Goal: Information Seeking & Learning: Learn about a topic

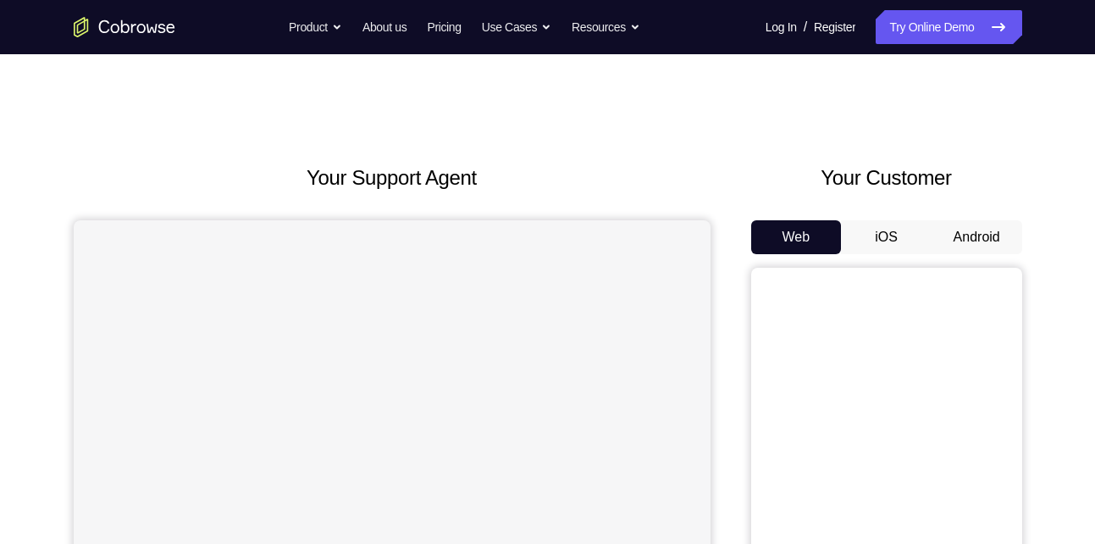
click at [961, 238] on button "Android" at bounding box center [977, 237] width 91 height 34
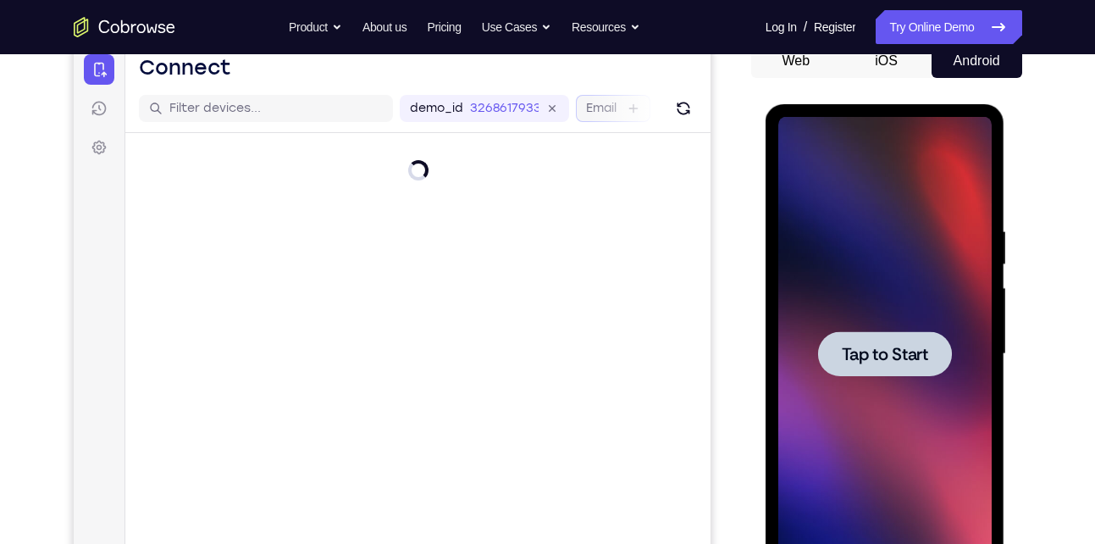
scroll to position [215, 0]
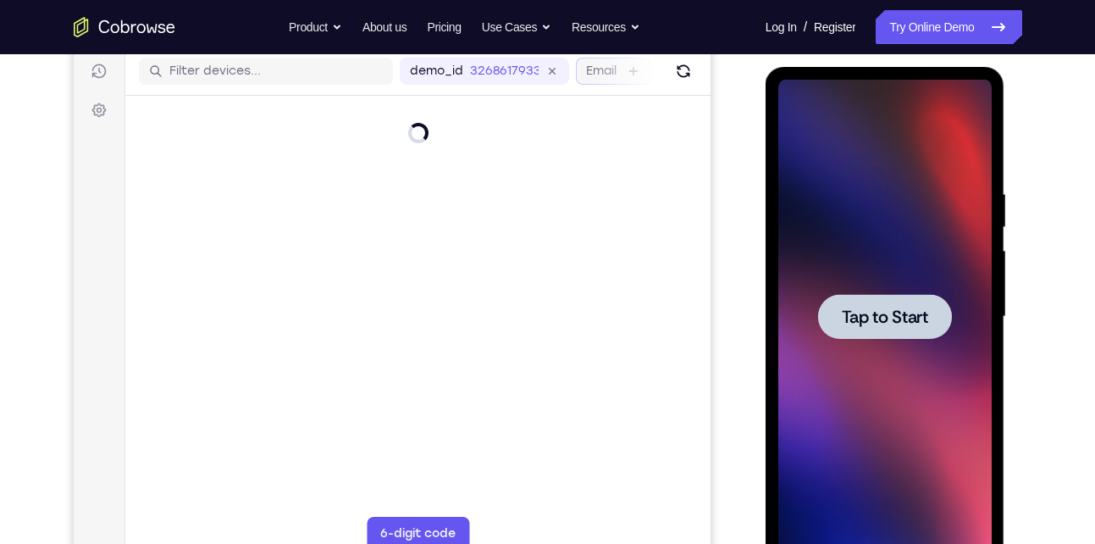
click at [890, 357] on div at bounding box center [884, 317] width 213 height 474
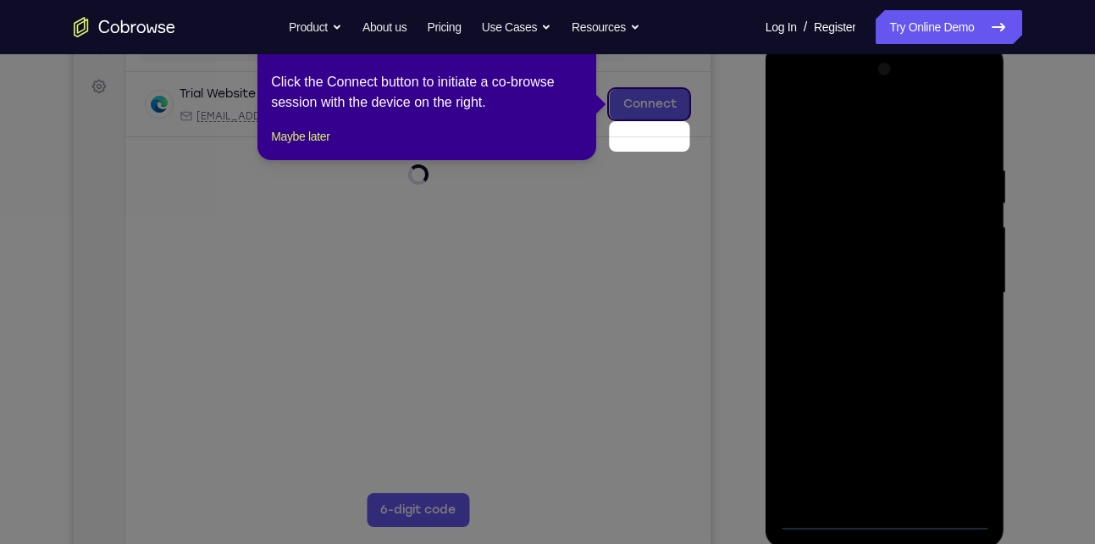
scroll to position [205, 0]
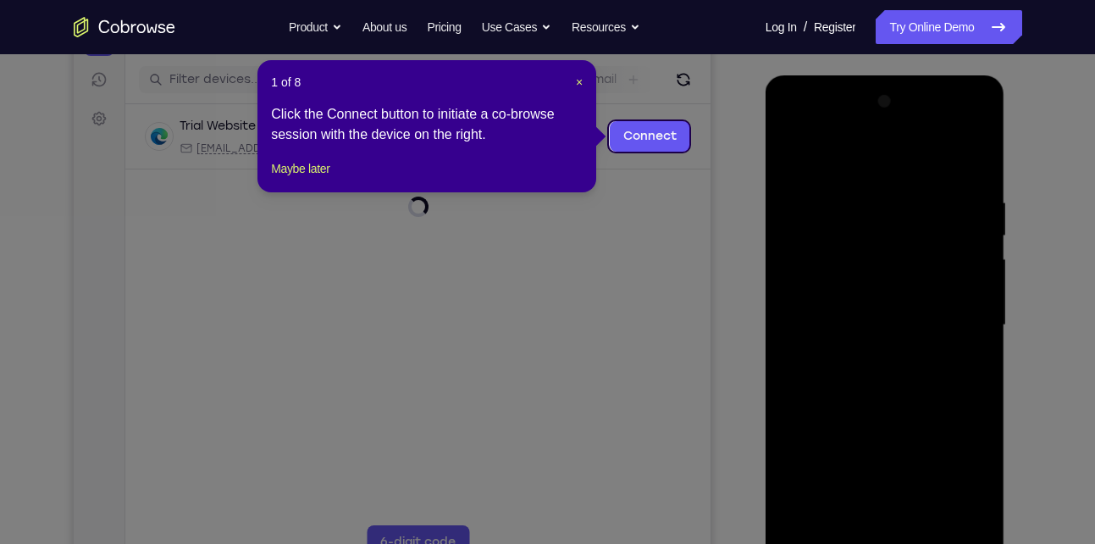
click at [572, 84] on header "1 of 8 ×" at bounding box center [427, 82] width 312 height 17
click at [576, 80] on span "×" at bounding box center [579, 82] width 7 height 14
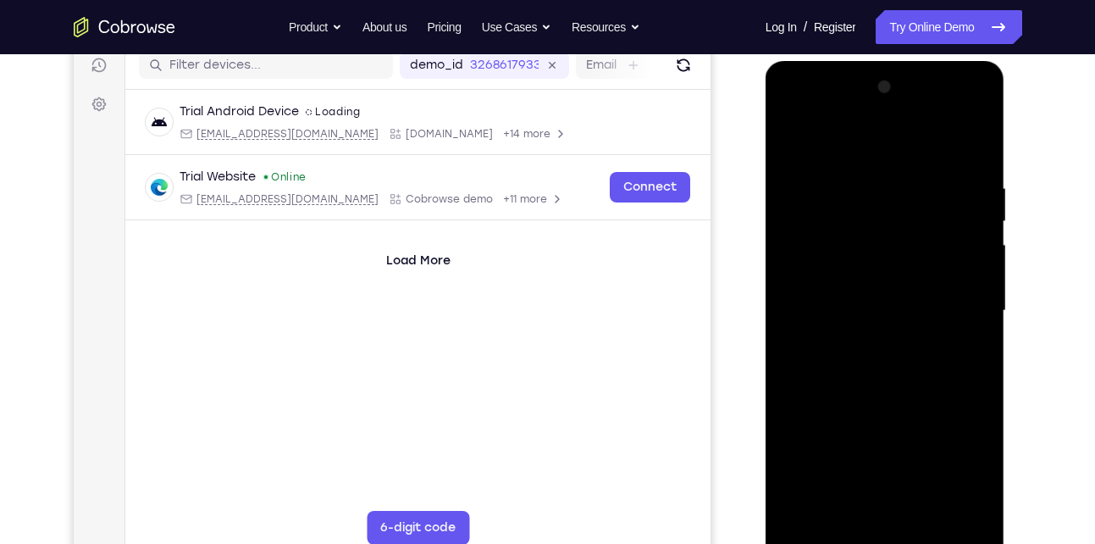
scroll to position [230, 0]
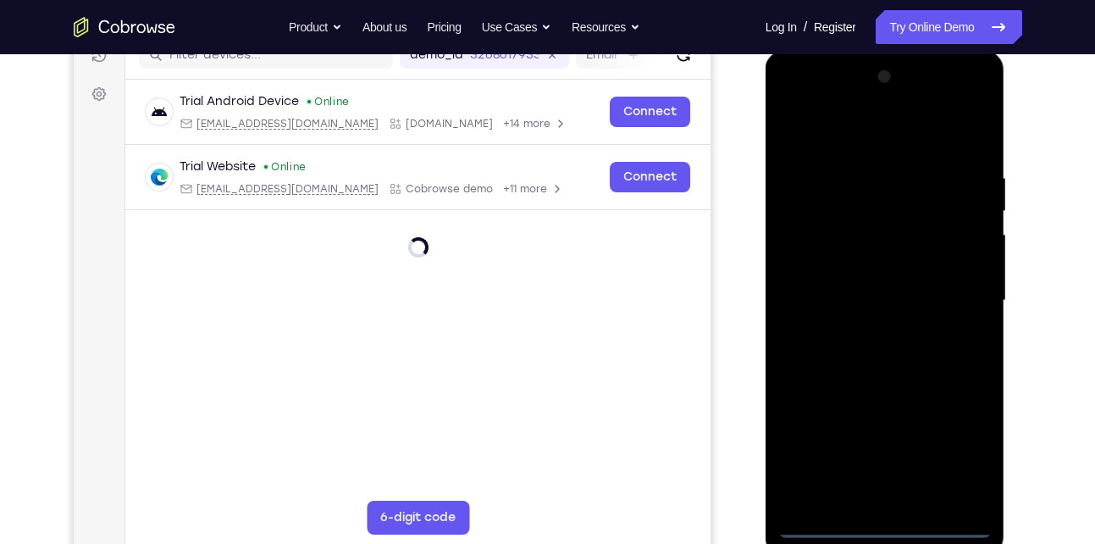
click at [879, 525] on div at bounding box center [884, 301] width 213 height 474
click at [962, 455] on div at bounding box center [884, 301] width 213 height 474
click at [799, 101] on div at bounding box center [884, 301] width 213 height 474
click at [953, 295] on div at bounding box center [884, 301] width 213 height 474
click at [860, 326] on div at bounding box center [884, 301] width 213 height 474
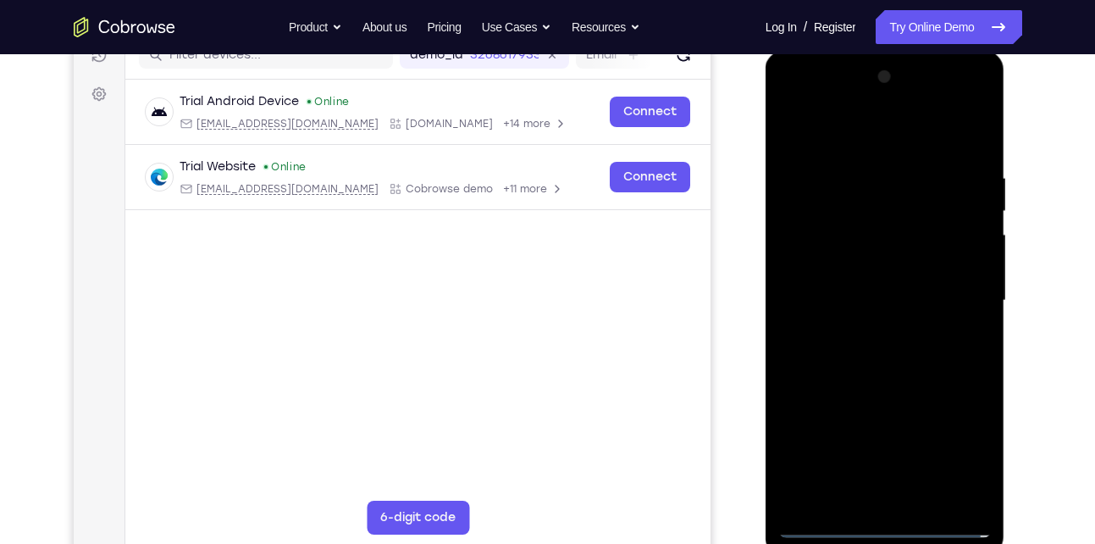
click at [880, 384] on div at bounding box center [884, 301] width 213 height 474
click at [869, 285] on div at bounding box center [884, 301] width 213 height 474
click at [825, 290] on div at bounding box center [884, 301] width 213 height 474
click at [850, 280] on div at bounding box center [884, 301] width 213 height 474
click at [901, 316] on div at bounding box center [884, 301] width 213 height 474
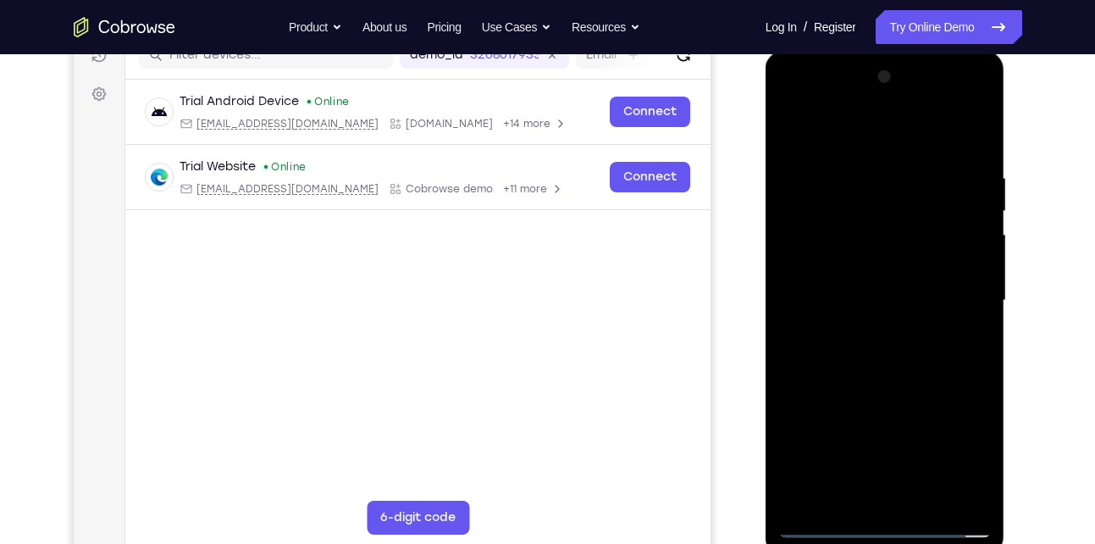
click at [898, 362] on div at bounding box center [884, 301] width 213 height 474
click at [932, 130] on div at bounding box center [884, 301] width 213 height 474
click at [885, 158] on div at bounding box center [884, 301] width 213 height 474
click at [897, 373] on div at bounding box center [884, 301] width 213 height 474
click at [945, 268] on div at bounding box center [884, 301] width 213 height 474
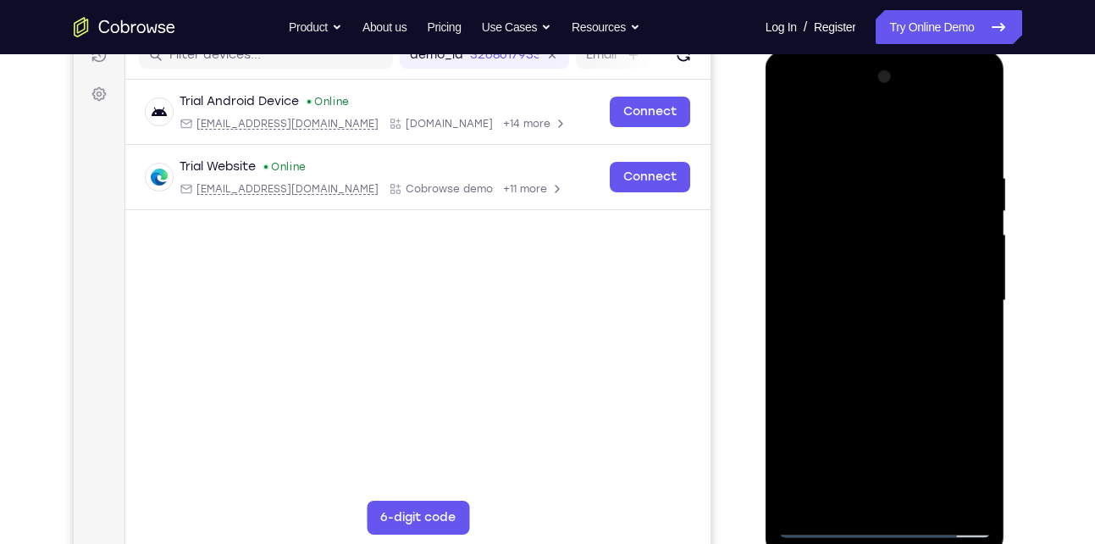
drag, startPoint x: 933, startPoint y: 386, endPoint x: 905, endPoint y: 197, distance: 190.9
click at [905, 197] on div at bounding box center [884, 301] width 213 height 474
click at [876, 494] on div at bounding box center [884, 301] width 213 height 474
click at [837, 275] on div at bounding box center [884, 301] width 213 height 474
click at [916, 329] on div at bounding box center [884, 301] width 213 height 474
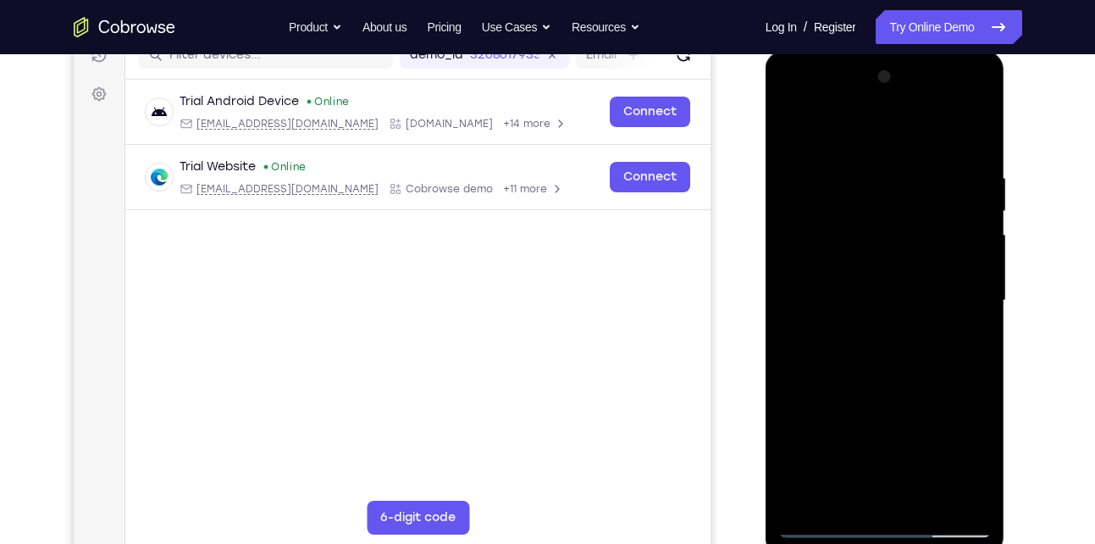
click at [893, 243] on div at bounding box center [884, 301] width 213 height 474
click at [785, 101] on div at bounding box center [884, 301] width 213 height 474
click at [814, 247] on div at bounding box center [884, 301] width 213 height 474
click at [835, 152] on div at bounding box center [884, 301] width 213 height 474
click at [865, 250] on div at bounding box center [884, 301] width 213 height 474
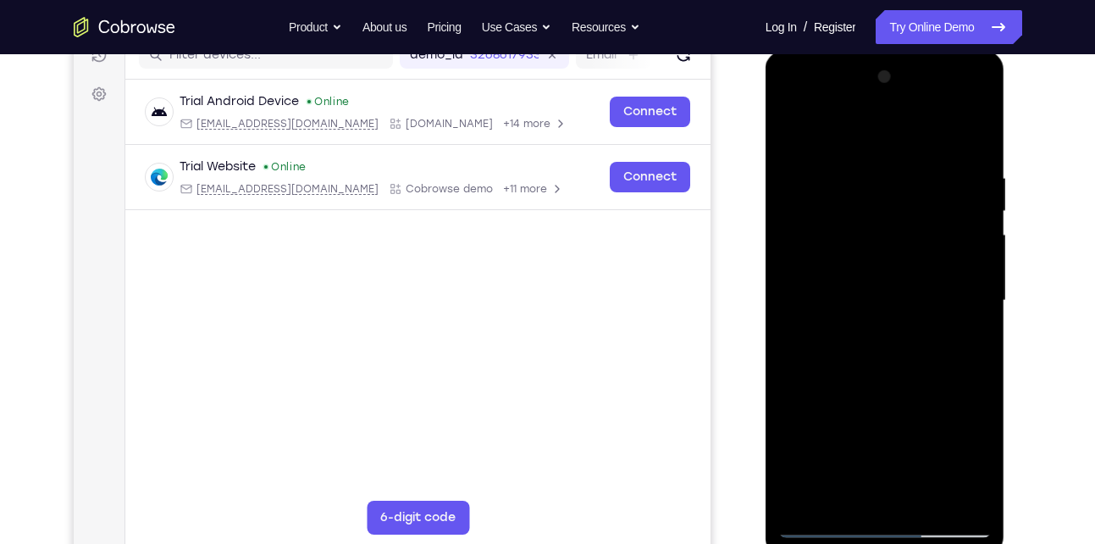
click at [807, 246] on div at bounding box center [884, 301] width 213 height 474
drag, startPoint x: 933, startPoint y: 412, endPoint x: 933, endPoint y: 331, distance: 81.3
click at [933, 331] on div at bounding box center [884, 301] width 213 height 474
drag, startPoint x: 935, startPoint y: 447, endPoint x: 924, endPoint y: 249, distance: 198.5
click at [924, 249] on div at bounding box center [884, 301] width 213 height 474
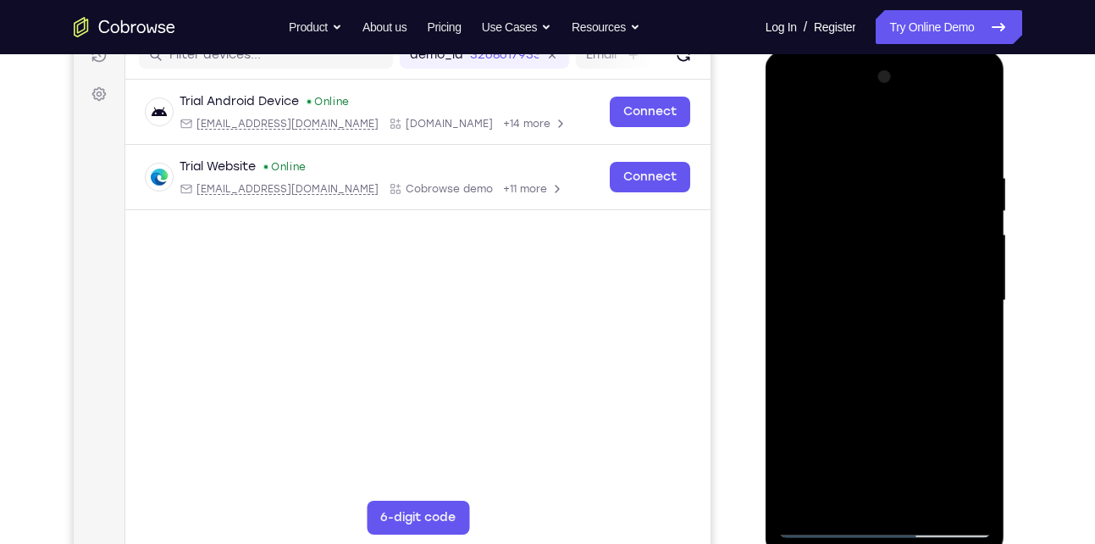
drag, startPoint x: 934, startPoint y: 431, endPoint x: 924, endPoint y: 225, distance: 206.0
click at [924, 225] on div at bounding box center [884, 301] width 213 height 474
drag, startPoint x: 924, startPoint y: 454, endPoint x: 897, endPoint y: 220, distance: 235.3
click at [897, 220] on div at bounding box center [884, 301] width 213 height 474
drag, startPoint x: 897, startPoint y: 220, endPoint x: 899, endPoint y: 550, distance: 329.4
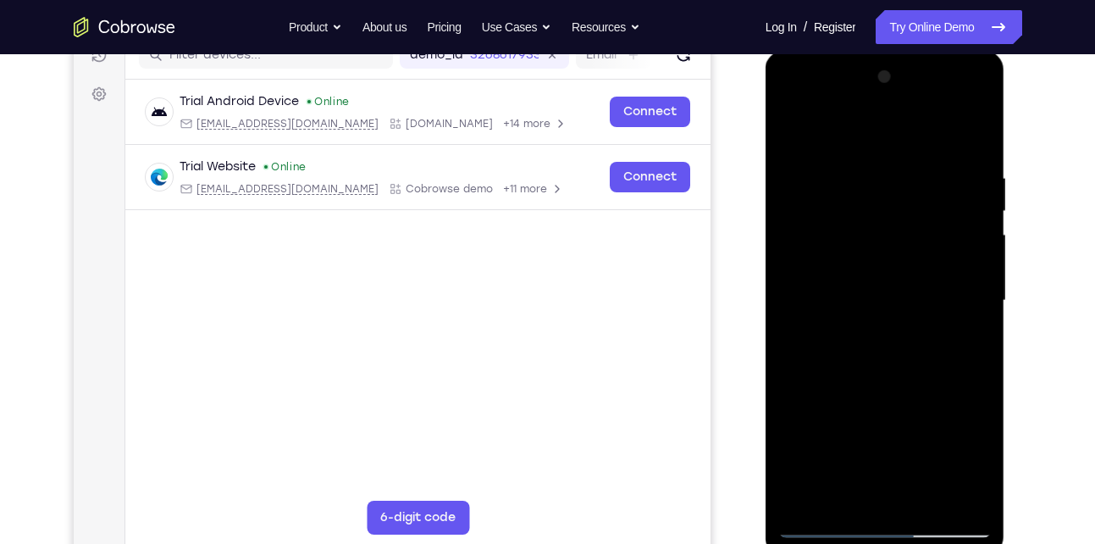
click at [899, 543] on div at bounding box center [886, 303] width 240 height 505
click at [839, 245] on div at bounding box center [884, 301] width 213 height 474
click at [839, 471] on div at bounding box center [884, 301] width 213 height 474
click at [838, 250] on div at bounding box center [884, 301] width 213 height 474
drag, startPoint x: 824, startPoint y: 495, endPoint x: 824, endPoint y: 397, distance: 98.2
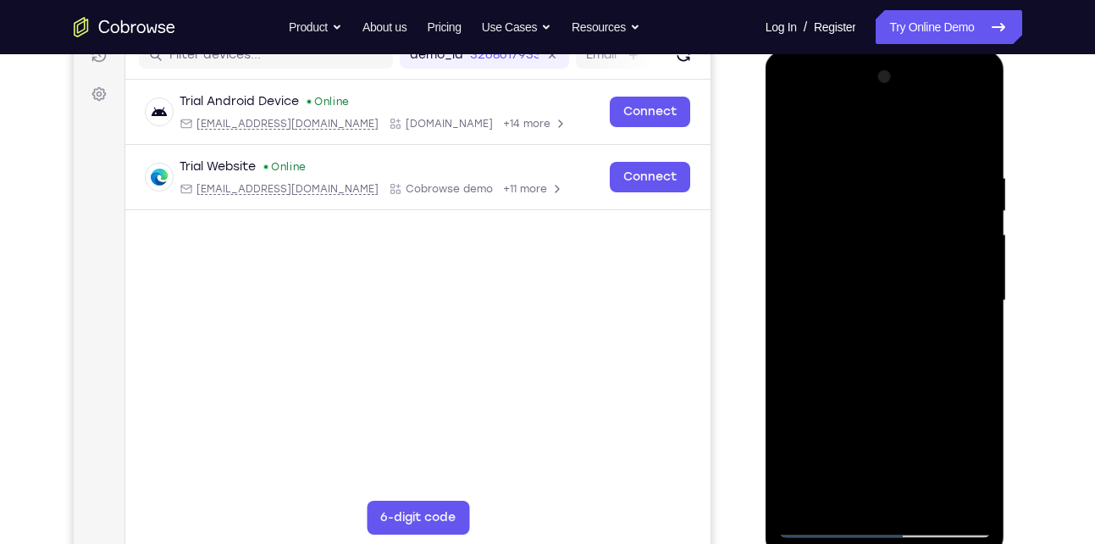
click at [824, 397] on div at bounding box center [884, 301] width 213 height 474
click at [820, 498] on div at bounding box center [884, 301] width 213 height 474
click at [929, 335] on div at bounding box center [884, 301] width 213 height 474
click at [976, 252] on div at bounding box center [884, 301] width 213 height 474
click at [863, 382] on div at bounding box center [884, 301] width 213 height 474
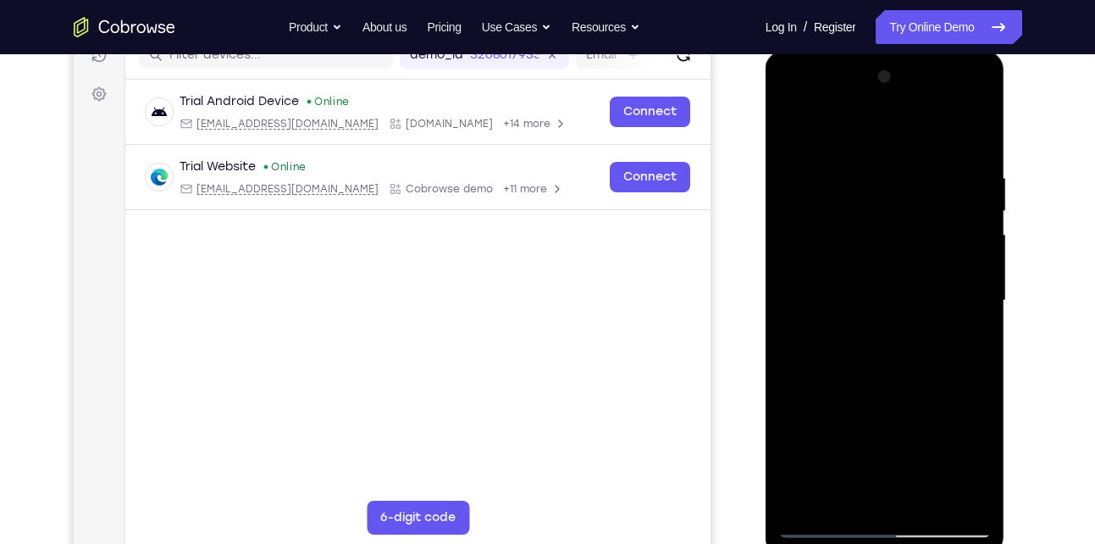
click at [921, 430] on div at bounding box center [884, 301] width 213 height 474
drag, startPoint x: 877, startPoint y: 140, endPoint x: 903, endPoint y: 462, distance: 322.8
click at [903, 462] on div at bounding box center [884, 301] width 213 height 474
click at [897, 359] on div at bounding box center [884, 301] width 213 height 474
click at [901, 409] on div at bounding box center [884, 301] width 213 height 474
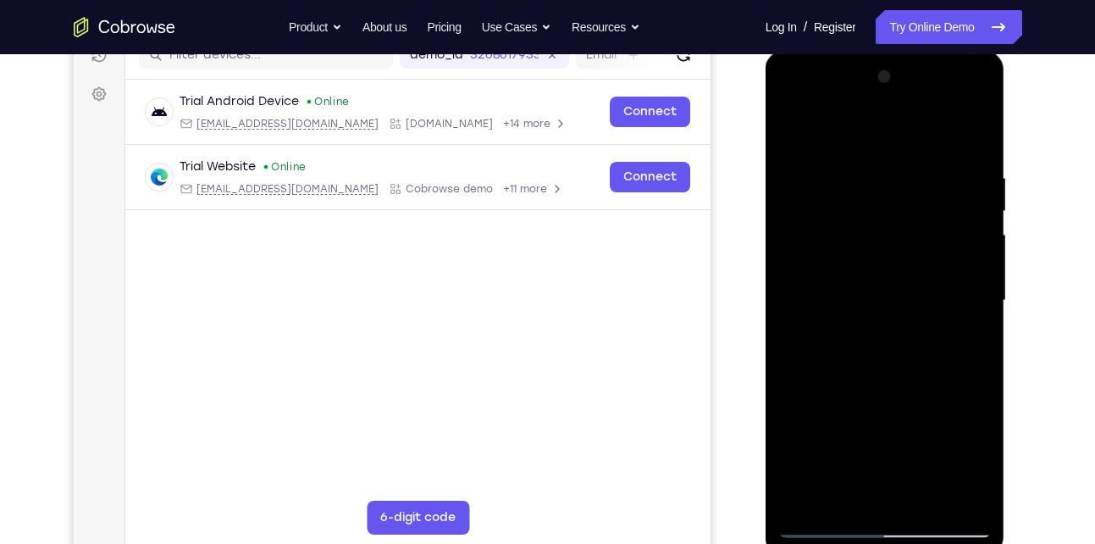
click at [940, 148] on div at bounding box center [884, 301] width 213 height 474
drag, startPoint x: 875, startPoint y: 196, endPoint x: 880, endPoint y: 487, distance: 290.5
click at [880, 487] on div at bounding box center [884, 301] width 213 height 474
click at [886, 263] on div at bounding box center [884, 301] width 213 height 474
click at [788, 127] on div at bounding box center [884, 301] width 213 height 474
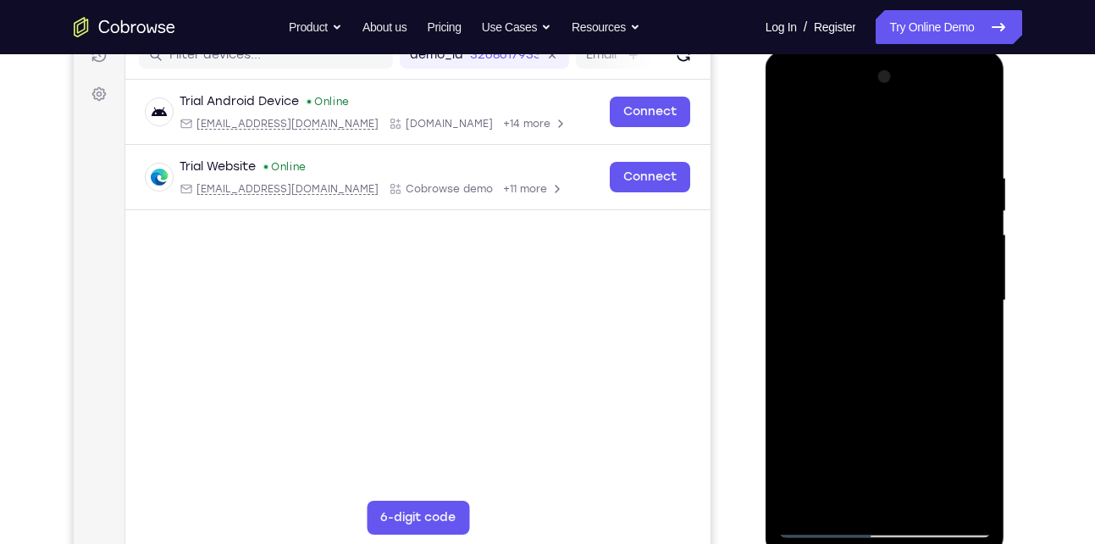
click at [791, 125] on div at bounding box center [884, 301] width 213 height 474
click at [891, 258] on div at bounding box center [884, 301] width 213 height 474
click at [944, 506] on div at bounding box center [884, 301] width 213 height 474
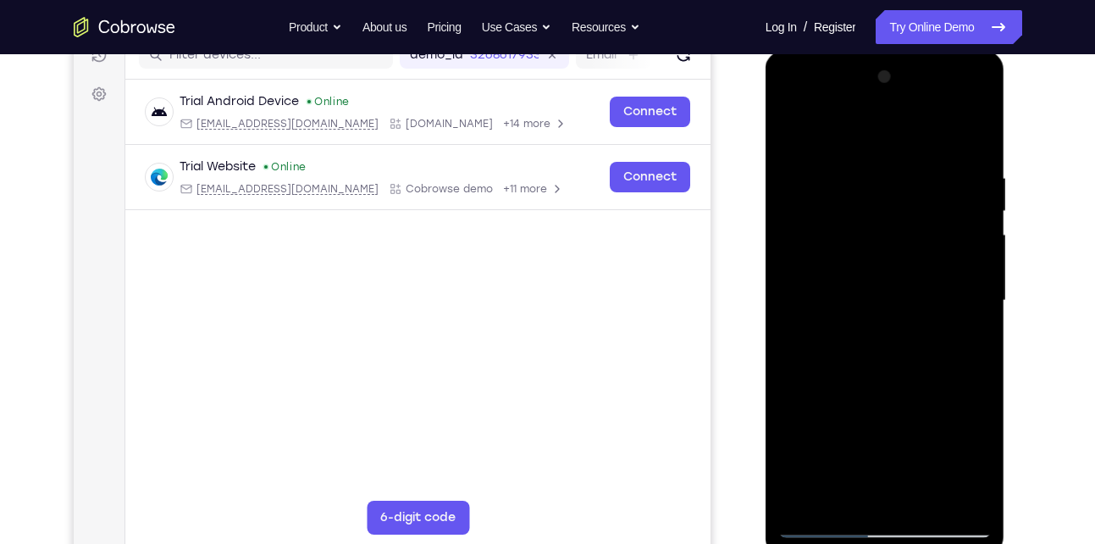
click at [944, 506] on div at bounding box center [884, 301] width 213 height 474
click at [980, 324] on div at bounding box center [884, 301] width 213 height 474
click at [942, 496] on div at bounding box center [884, 301] width 213 height 474
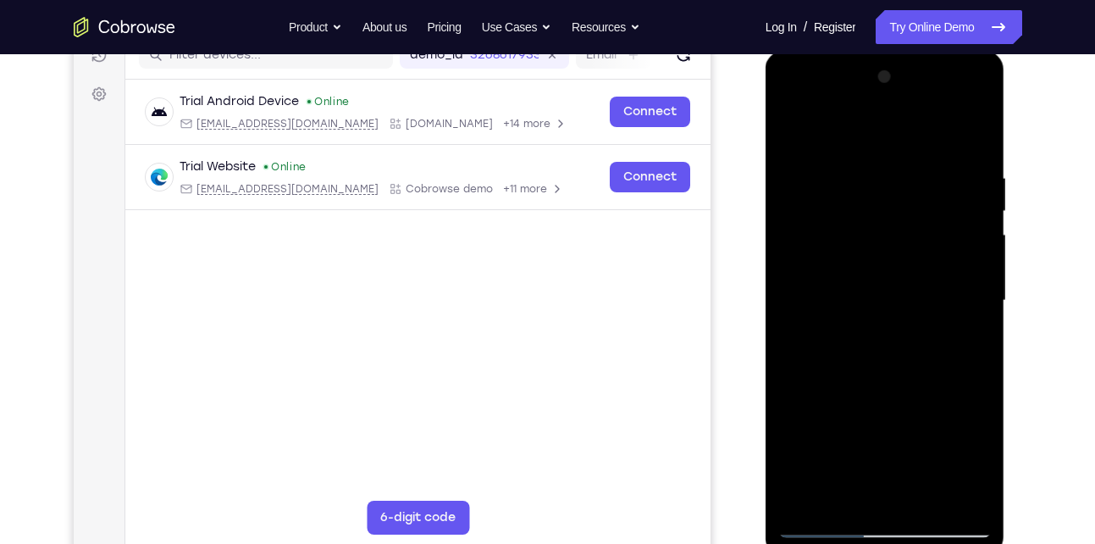
click at [942, 496] on div at bounding box center [884, 301] width 213 height 474
click at [981, 311] on div at bounding box center [884, 301] width 213 height 474
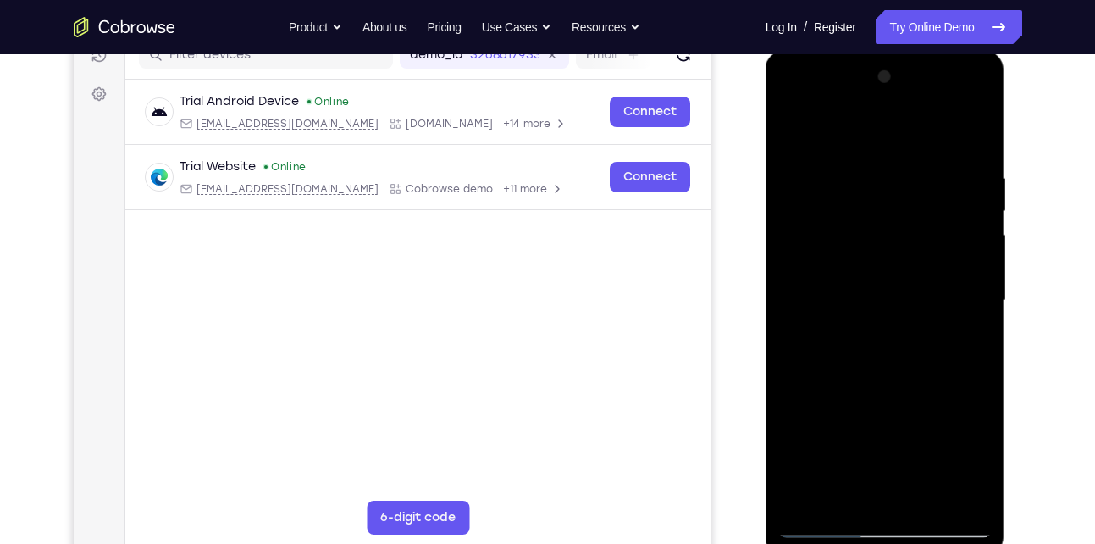
click at [944, 500] on div at bounding box center [884, 301] width 213 height 474
click at [982, 317] on div at bounding box center [884, 301] width 213 height 474
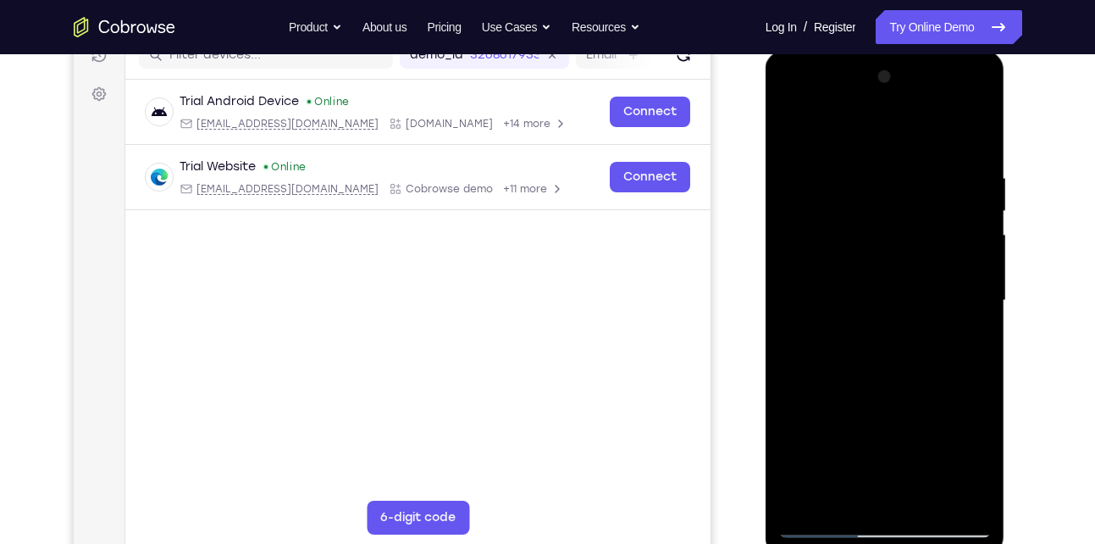
drag, startPoint x: 965, startPoint y: 249, endPoint x: 791, endPoint y: 271, distance: 175.8
click at [791, 271] on div at bounding box center [884, 301] width 213 height 474
click at [940, 498] on div at bounding box center [884, 301] width 213 height 474
click at [945, 499] on div at bounding box center [884, 301] width 213 height 474
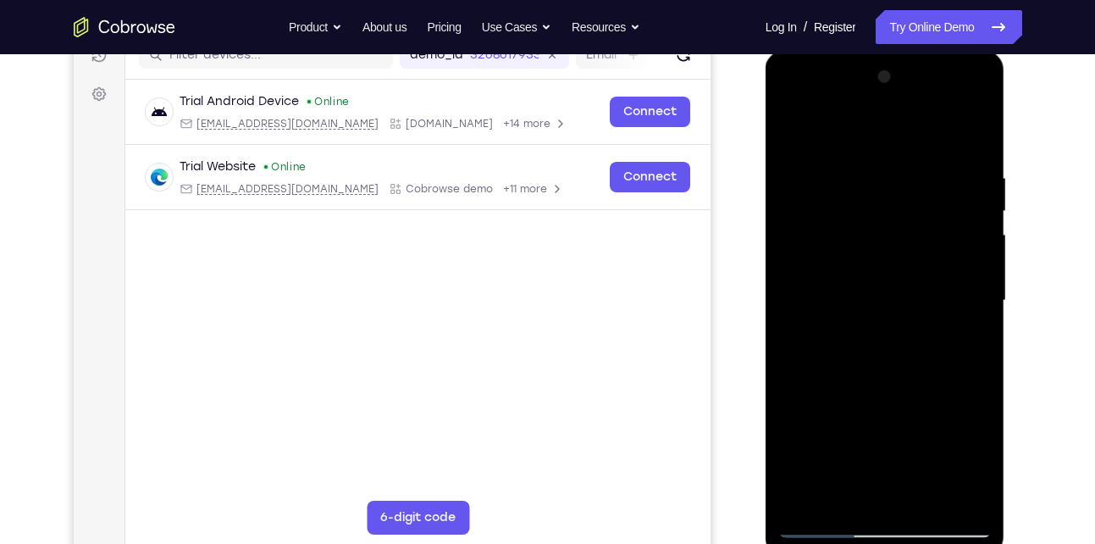
click at [945, 499] on div at bounding box center [884, 301] width 213 height 474
click at [977, 315] on div at bounding box center [884, 301] width 213 height 474
click at [973, 139] on div at bounding box center [884, 301] width 213 height 474
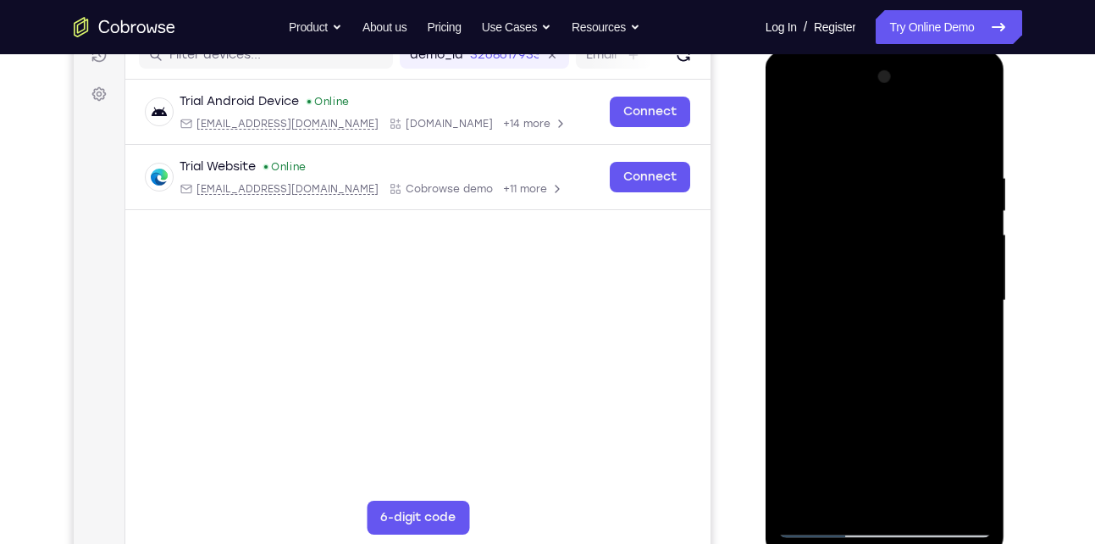
click at [790, 104] on div at bounding box center [884, 301] width 213 height 474
click at [807, 246] on div at bounding box center [884, 301] width 213 height 474
click at [863, 329] on div at bounding box center [884, 301] width 213 height 474
click at [889, 381] on div at bounding box center [884, 301] width 213 height 474
click at [878, 281] on div at bounding box center [884, 301] width 213 height 474
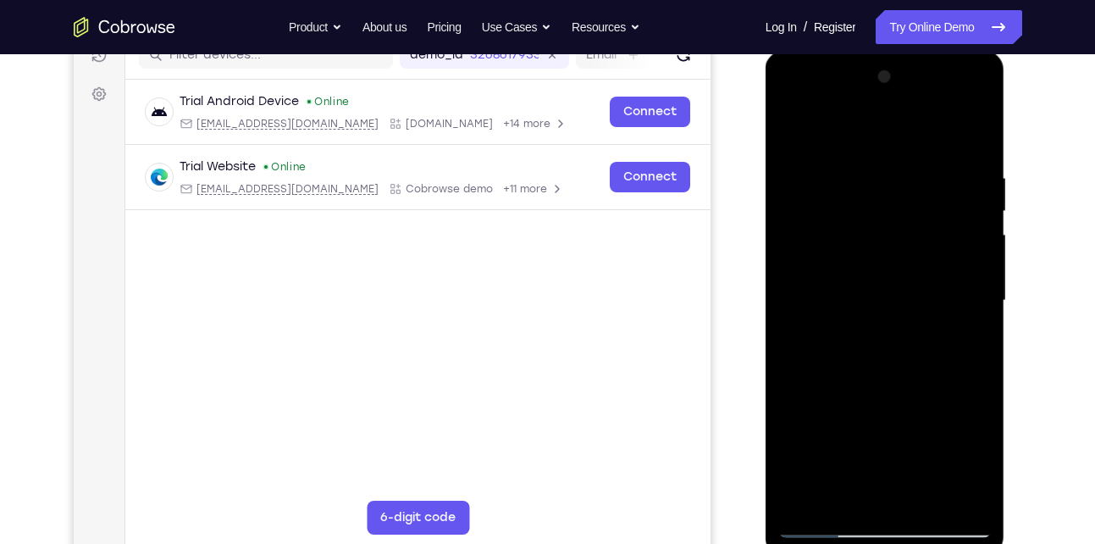
click at [882, 252] on div at bounding box center [884, 301] width 213 height 474
click at [873, 233] on div at bounding box center [884, 301] width 213 height 474
click at [783, 130] on div at bounding box center [884, 301] width 213 height 474
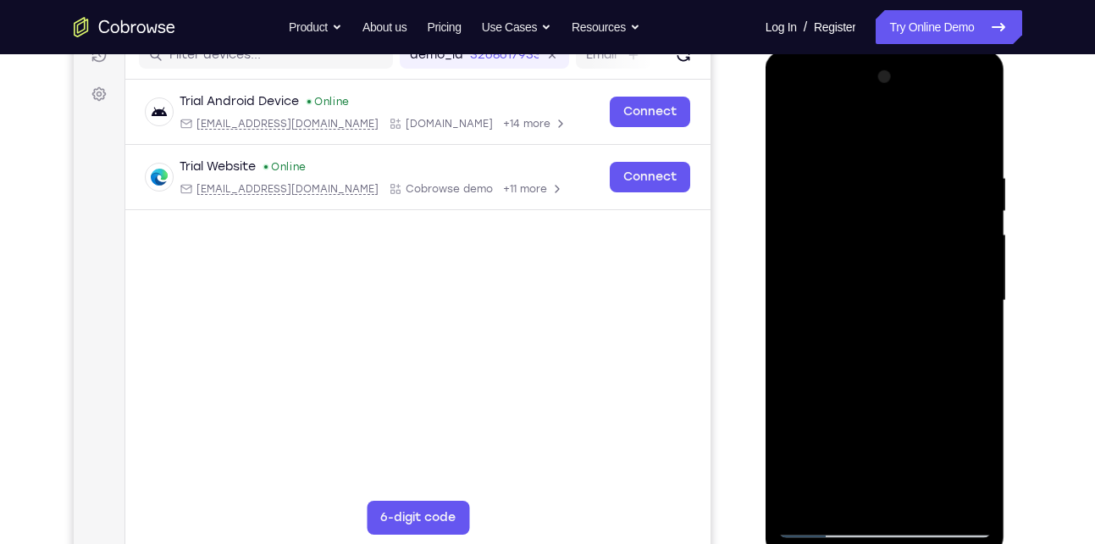
click at [879, 367] on div at bounding box center [884, 301] width 213 height 474
drag, startPoint x: 924, startPoint y: 435, endPoint x: 922, endPoint y: 376, distance: 59.3
click at [922, 376] on div at bounding box center [884, 301] width 213 height 474
click at [981, 310] on div at bounding box center [884, 301] width 213 height 474
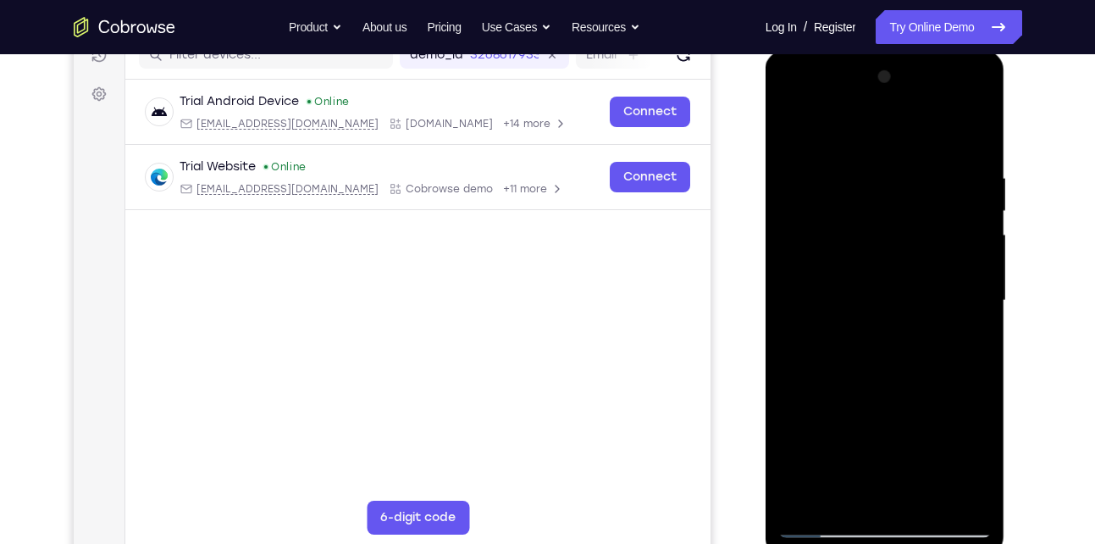
click at [981, 310] on div at bounding box center [884, 301] width 213 height 474
click at [791, 308] on div at bounding box center [884, 301] width 213 height 474
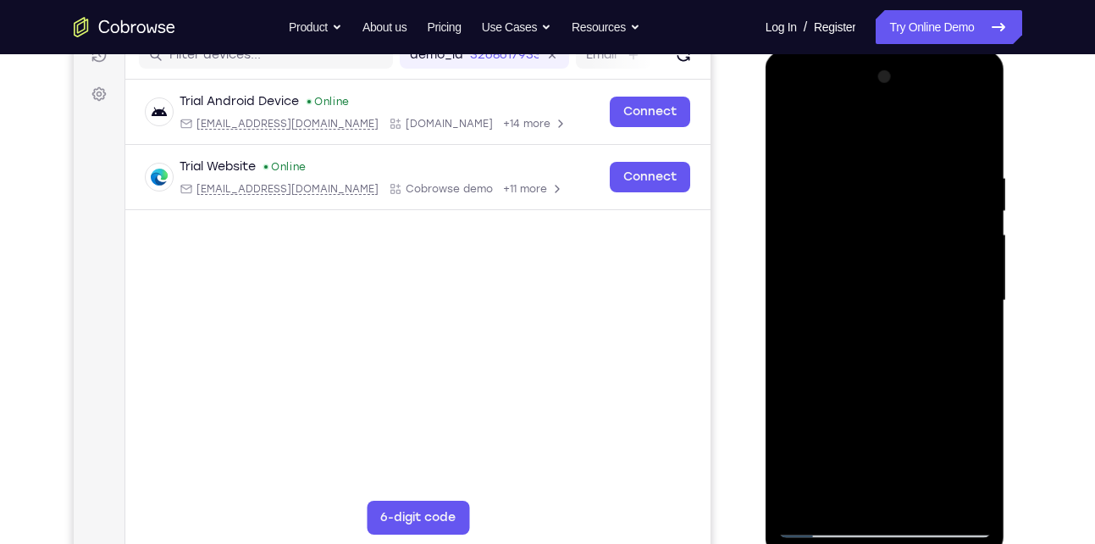
click at [980, 314] on div at bounding box center [884, 301] width 213 height 474
drag, startPoint x: 908, startPoint y: 437, endPoint x: 849, endPoint y: 119, distance: 322.9
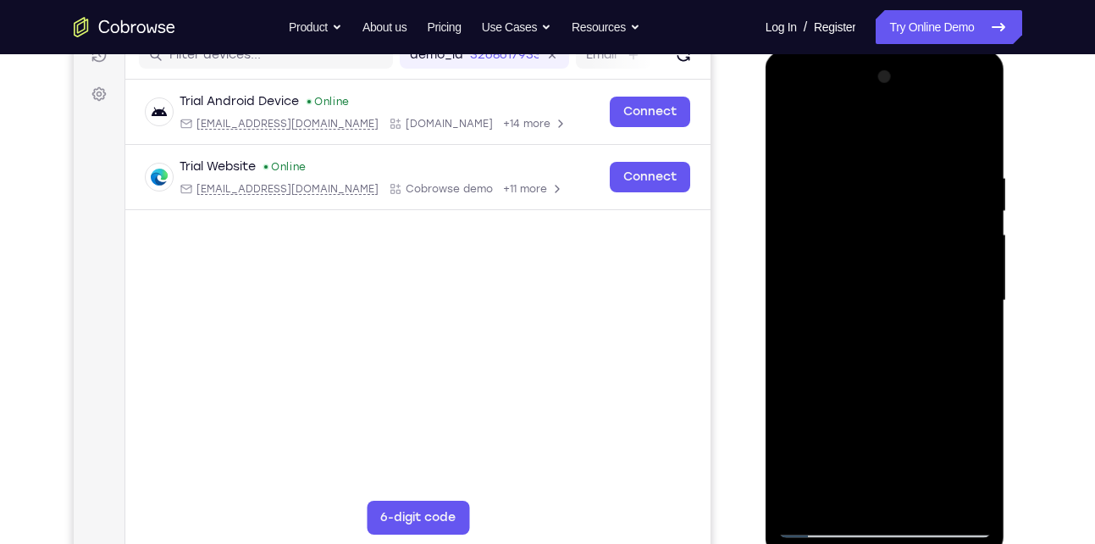
click at [849, 119] on div at bounding box center [884, 301] width 213 height 474
drag, startPoint x: 920, startPoint y: 410, endPoint x: 920, endPoint y: 197, distance: 212.6
click at [920, 197] on div at bounding box center [884, 301] width 213 height 474
drag, startPoint x: 929, startPoint y: 429, endPoint x: 926, endPoint y: 318, distance: 111.0
click at [926, 318] on div at bounding box center [884, 301] width 213 height 474
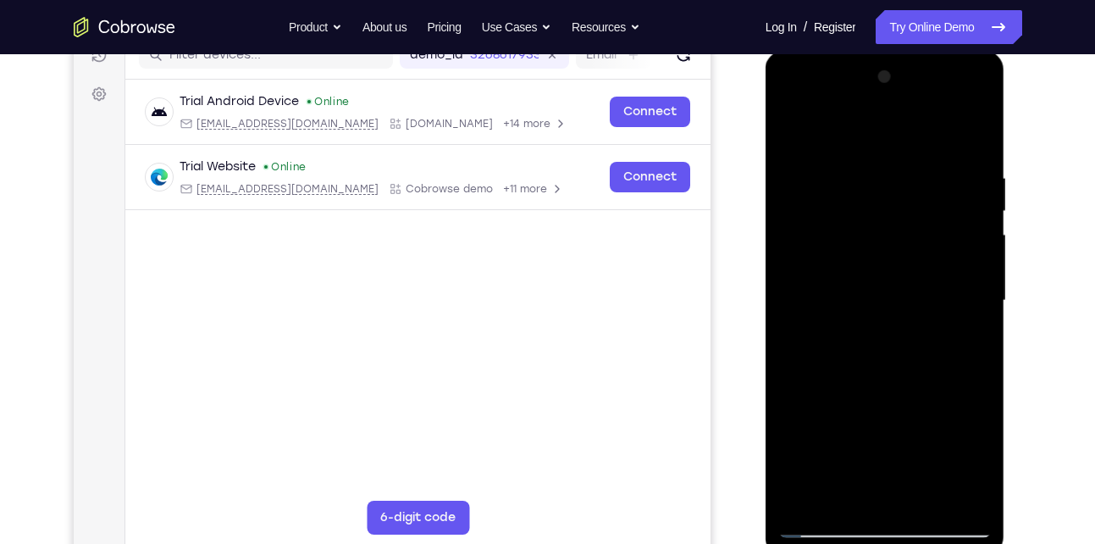
drag, startPoint x: 881, startPoint y: 435, endPoint x: 883, endPoint y: 297, distance: 138.1
click at [883, 297] on div at bounding box center [884, 301] width 213 height 474
drag, startPoint x: 895, startPoint y: 401, endPoint x: 892, endPoint y: 177, distance: 224.4
click at [892, 177] on div at bounding box center [884, 301] width 213 height 474
drag, startPoint x: 897, startPoint y: 402, endPoint x: 893, endPoint y: 226, distance: 176.2
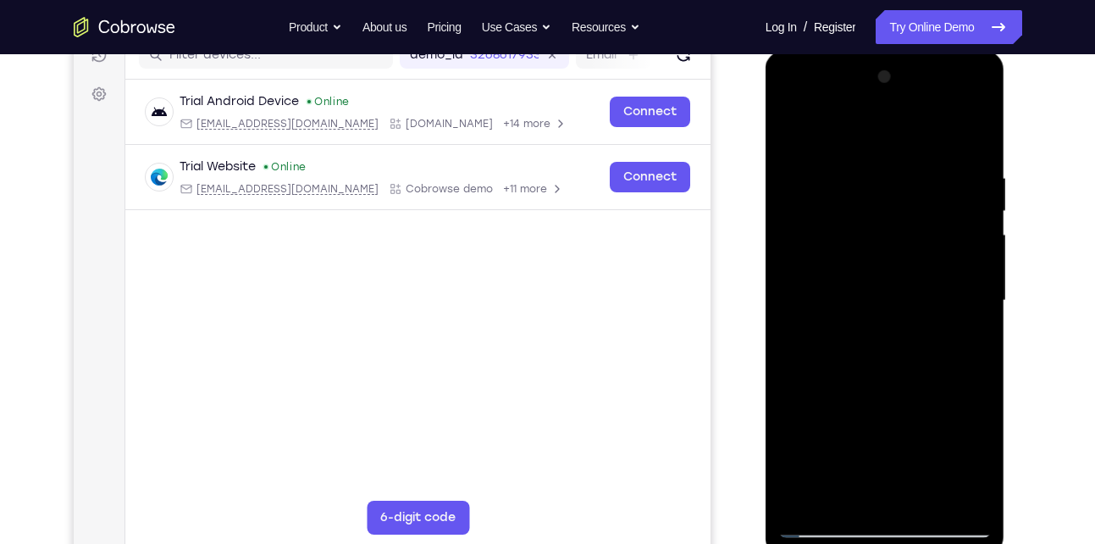
click at [893, 226] on div at bounding box center [884, 301] width 213 height 474
click at [921, 500] on div at bounding box center [884, 301] width 213 height 474
click at [910, 391] on div at bounding box center [884, 301] width 213 height 474
click at [796, 124] on div at bounding box center [884, 301] width 213 height 474
click at [978, 135] on div at bounding box center [884, 301] width 213 height 474
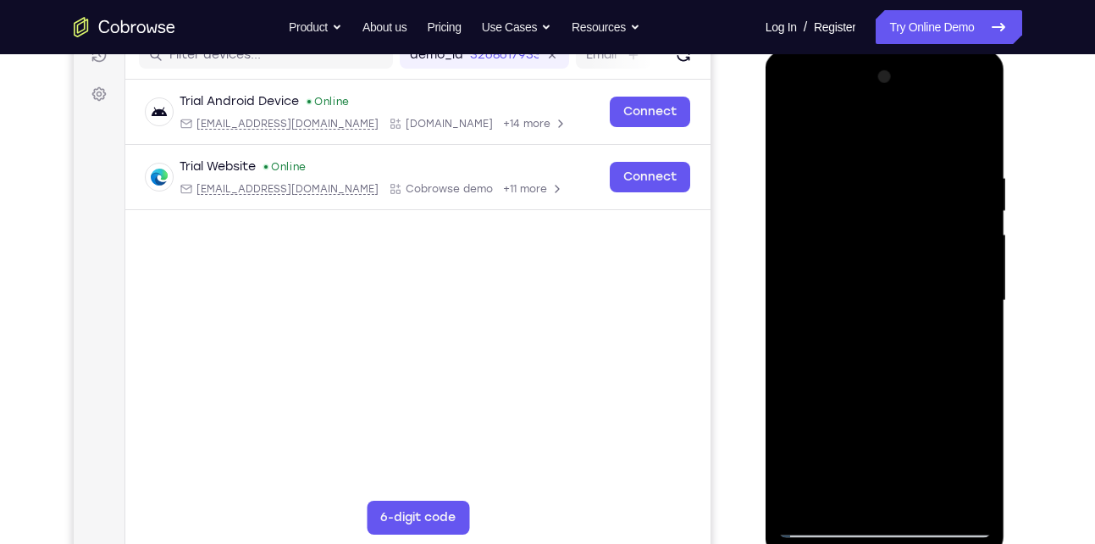
click at [917, 506] on div at bounding box center [884, 301] width 213 height 474
drag, startPoint x: 953, startPoint y: 229, endPoint x: 860, endPoint y: 229, distance: 93.2
click at [860, 229] on div at bounding box center [884, 301] width 213 height 474
drag, startPoint x: 948, startPoint y: 219, endPoint x: 840, endPoint y: 218, distance: 108.4
click at [840, 218] on div at bounding box center [884, 301] width 213 height 474
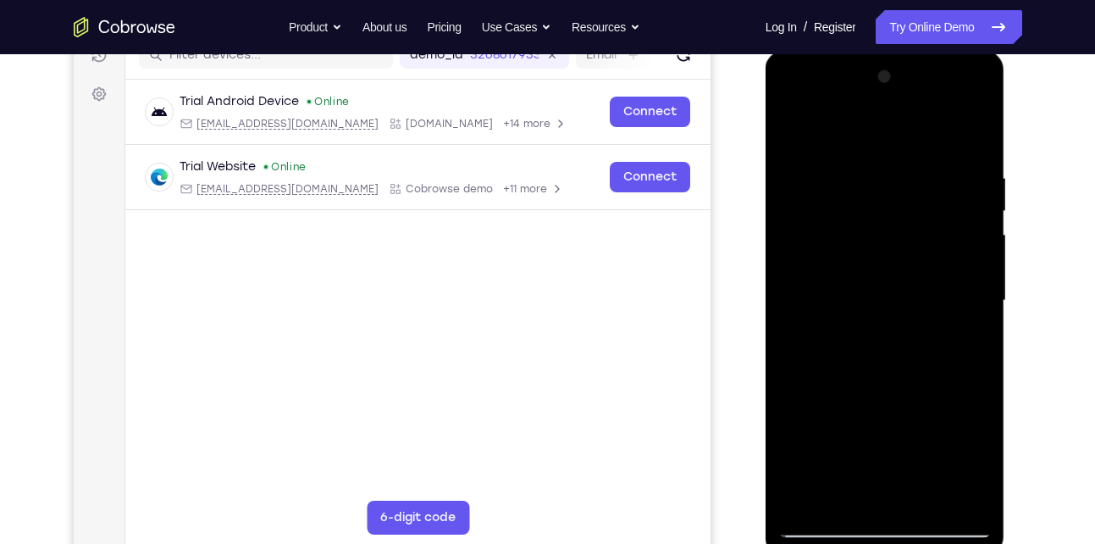
drag, startPoint x: 943, startPoint y: 223, endPoint x: 854, endPoint y: 226, distance: 89.0
click at [854, 226] on div at bounding box center [884, 301] width 213 height 474
drag, startPoint x: 937, startPoint y: 217, endPoint x: 832, endPoint y: 216, distance: 105.0
click at [832, 216] on div at bounding box center [884, 301] width 213 height 474
